Goal: Check status: Check status

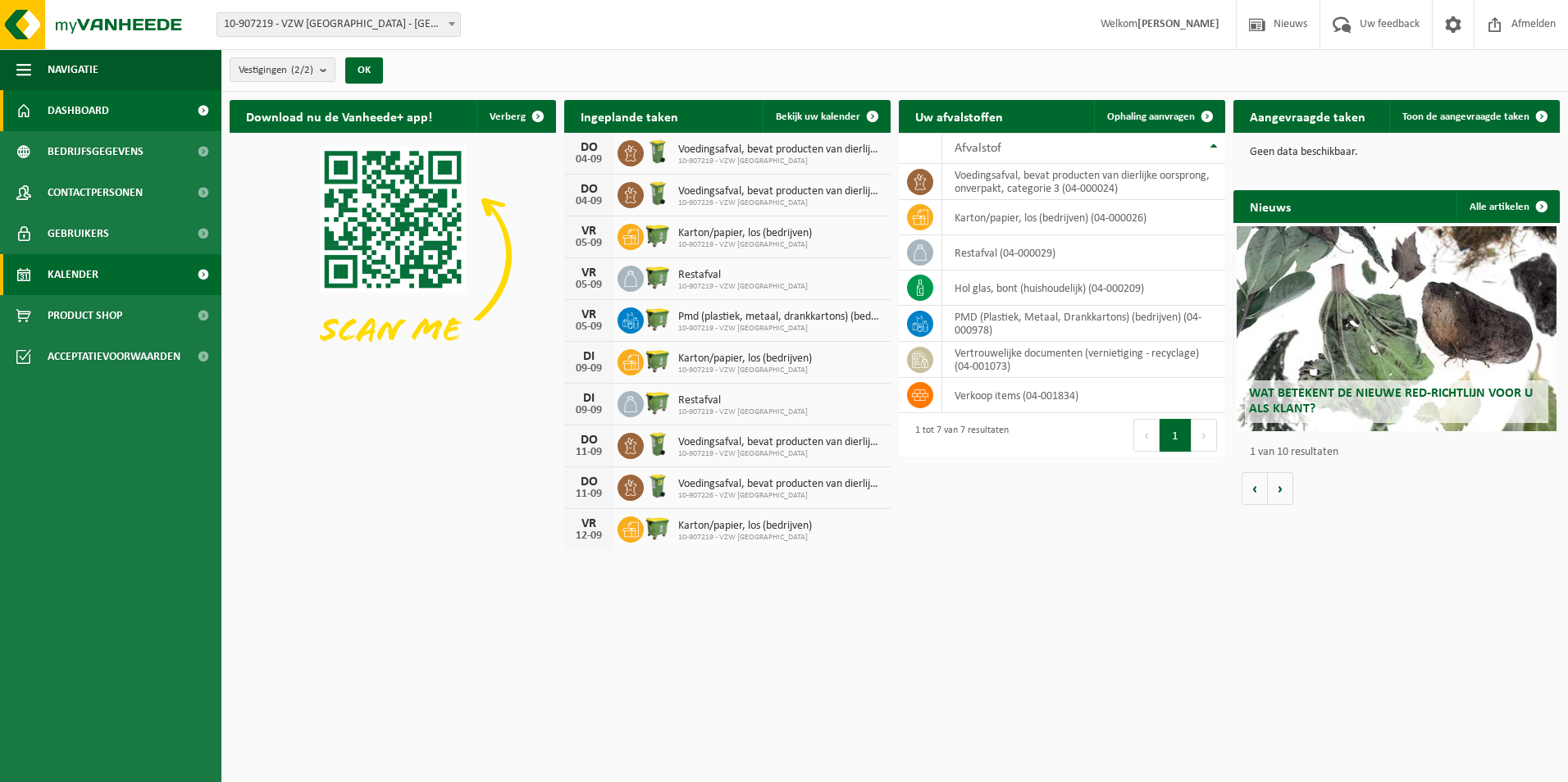
click at [68, 278] on span "Kalender" at bounding box center [72, 275] width 51 height 41
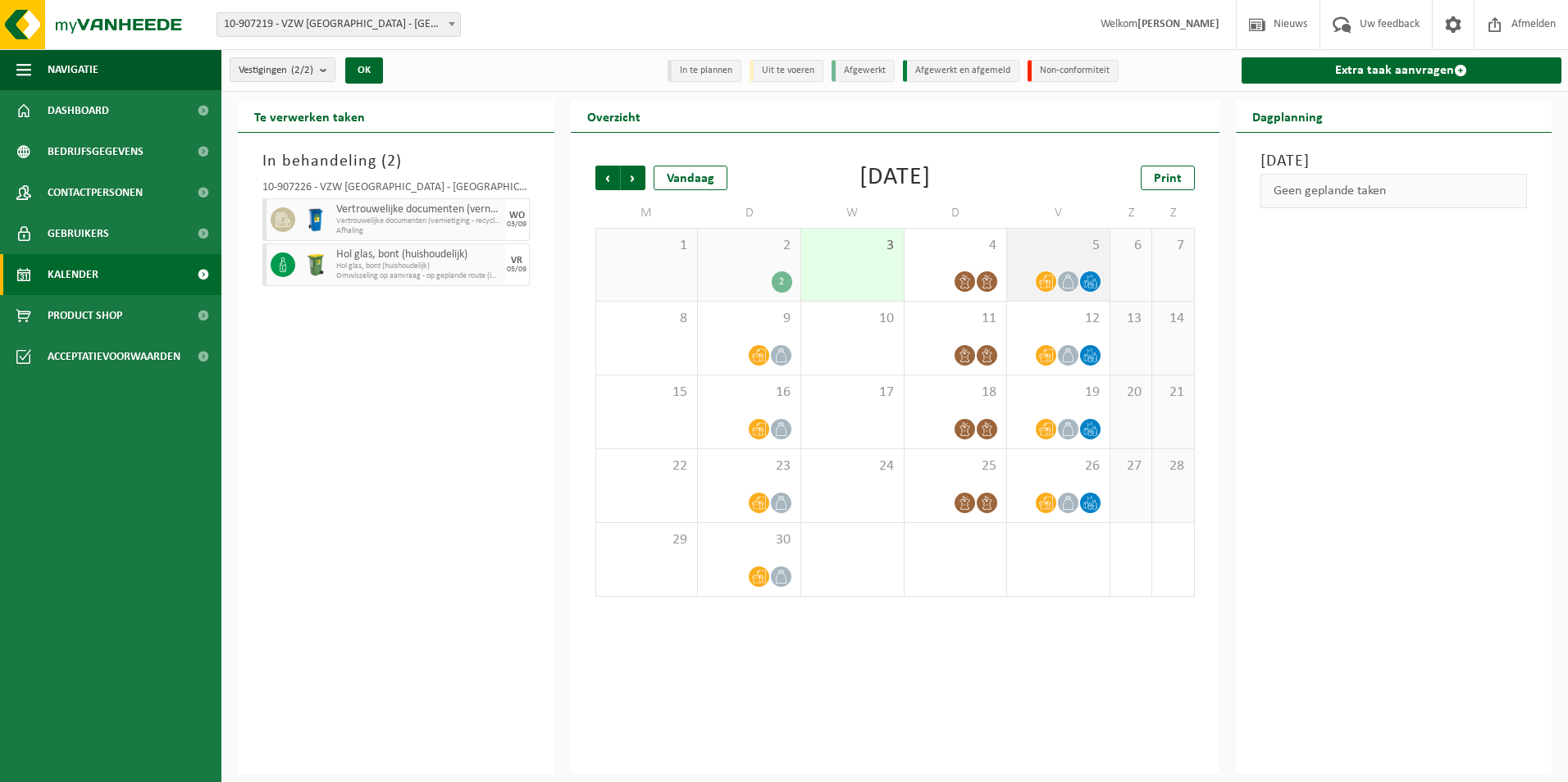
click at [1058, 277] on span at bounding box center [1068, 281] width 20 height 20
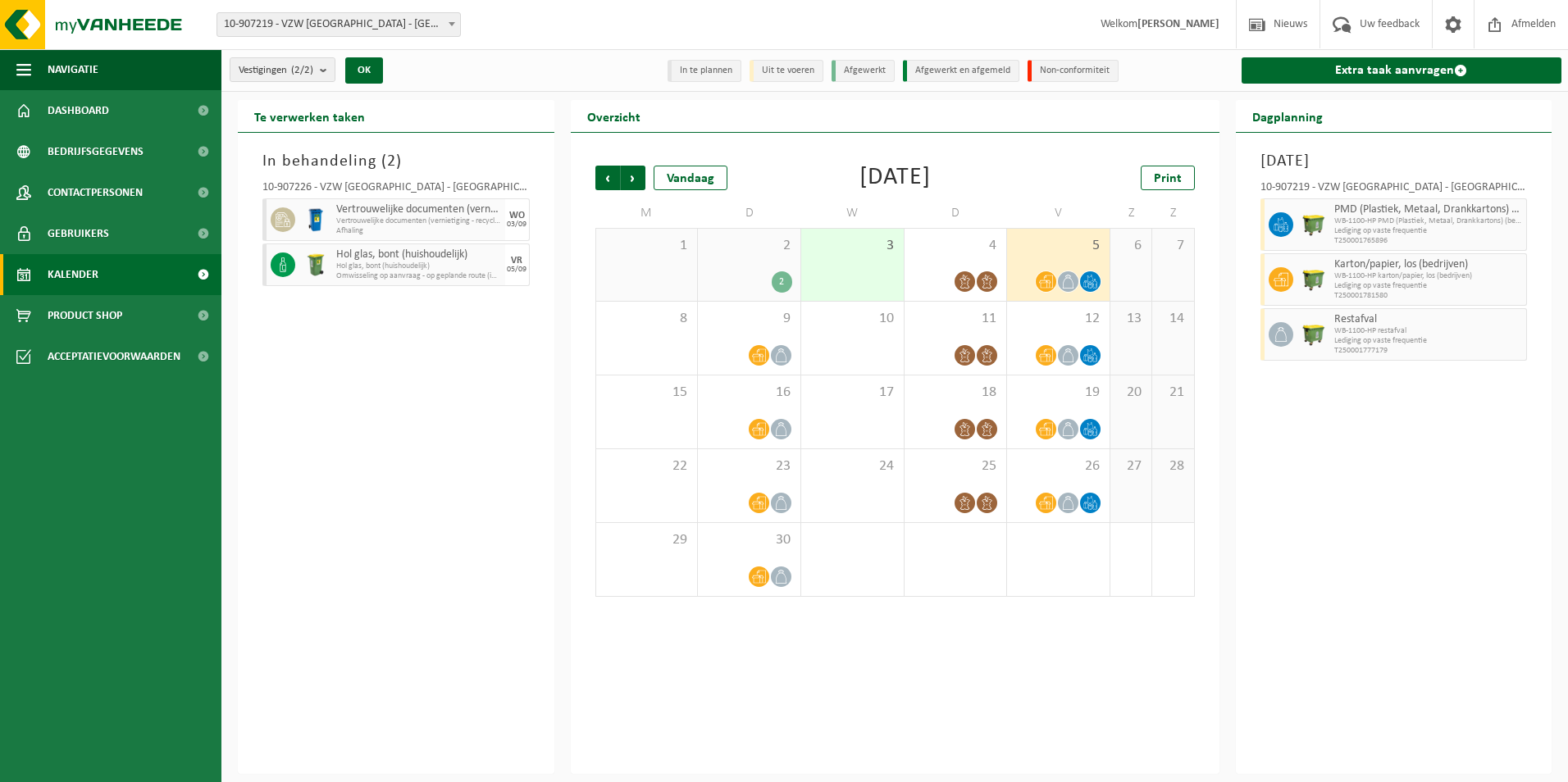
click at [1067, 252] on span "5" at bounding box center [1058, 246] width 86 height 18
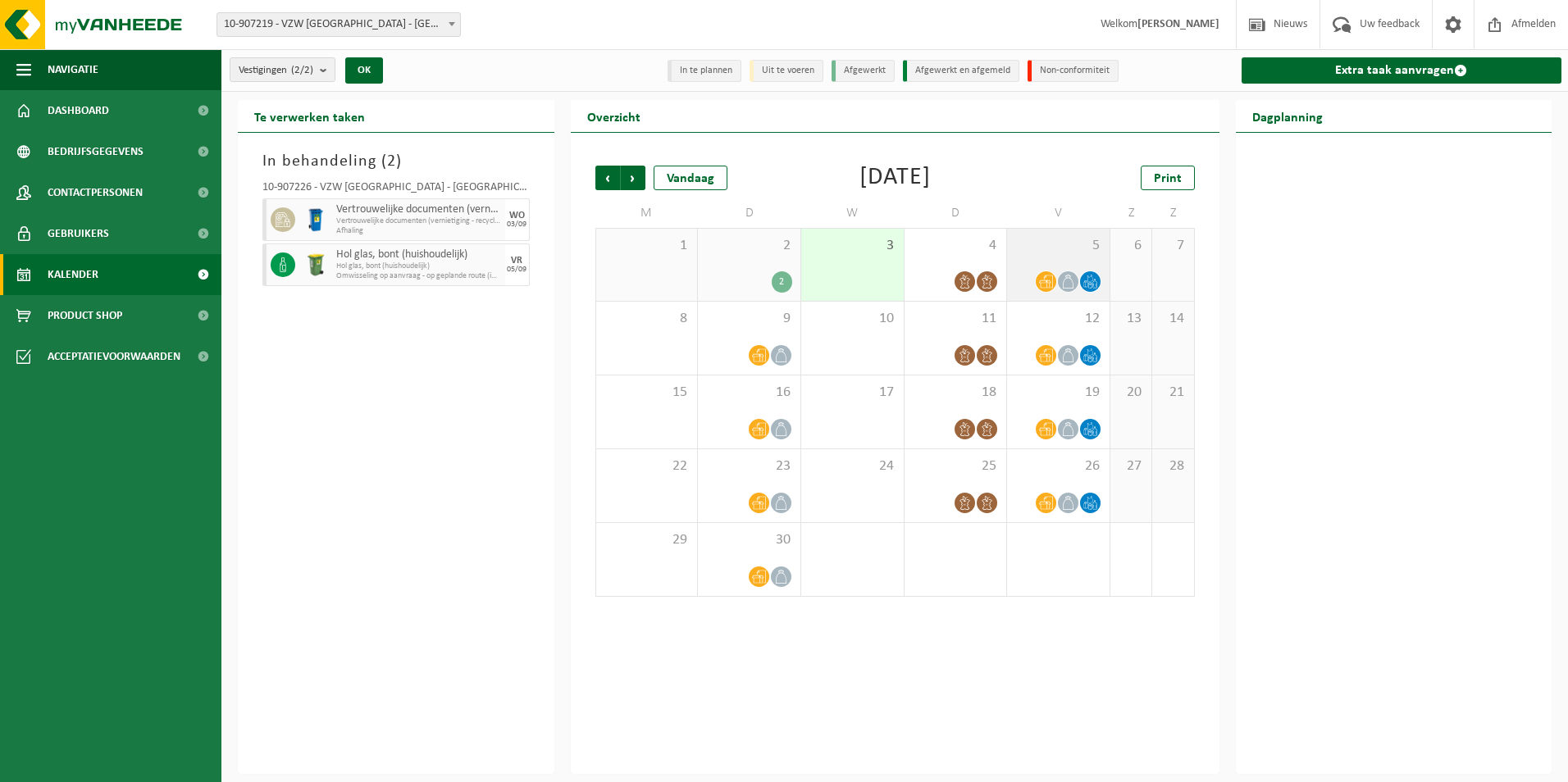
click at [1067, 252] on span "5" at bounding box center [1058, 246] width 86 height 18
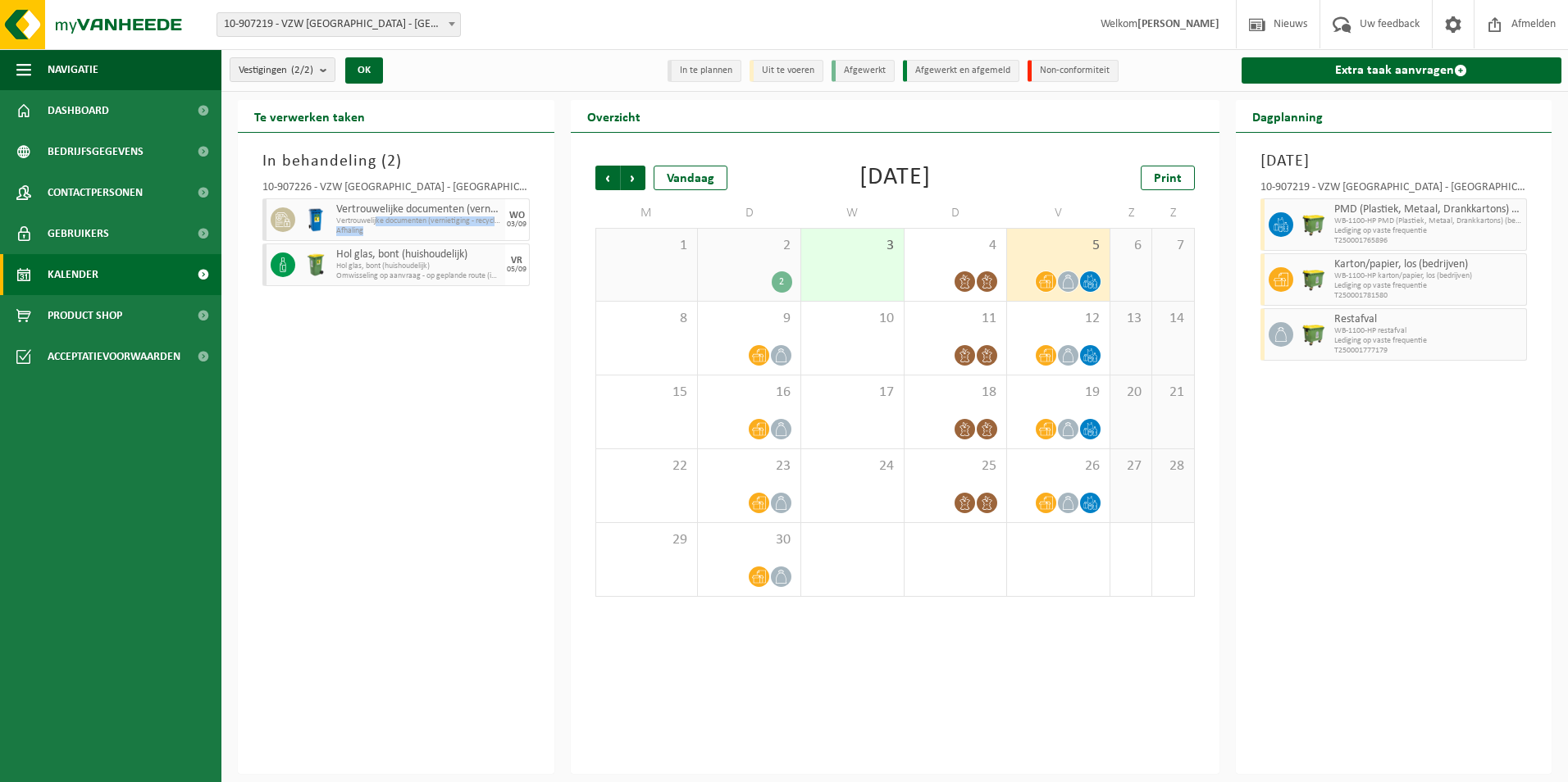
click at [377, 224] on div "Vertrouwelijke documenten (vernietiging - recyclage) Vertrouwelijke documenten …" at bounding box center [418, 220] width 173 height 43
drag, startPoint x: 377, startPoint y: 224, endPoint x: 403, endPoint y: 379, distance: 157.2
click at [403, 380] on div "In behandeling ( 2 ) 10-907226 - VZW SINT-LIEVENSPOORT - GENT Vertrouwelijke do…" at bounding box center [396, 453] width 317 height 641
